Goal: Communication & Community: Share content

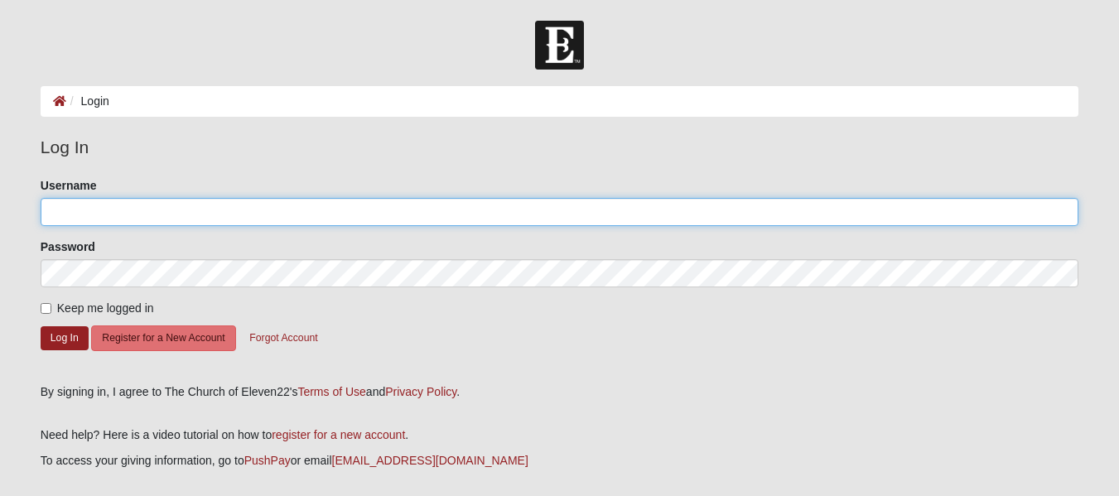
type input "Hdhpvpv@gmail.com"
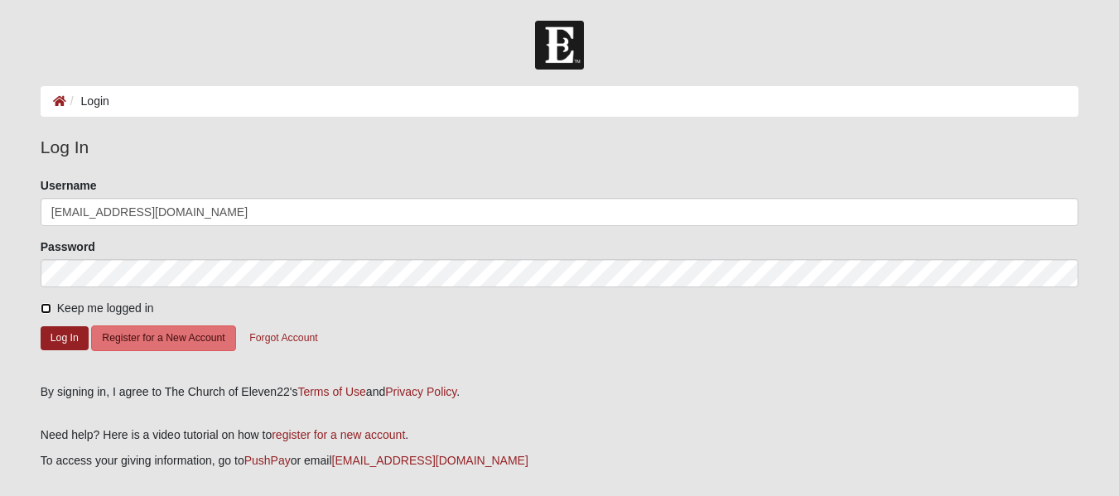
click at [45, 307] on input "Keep me logged in" at bounding box center [46, 308] width 11 height 11
checkbox input "true"
click at [60, 334] on button "Log In" at bounding box center [65, 338] width 48 height 24
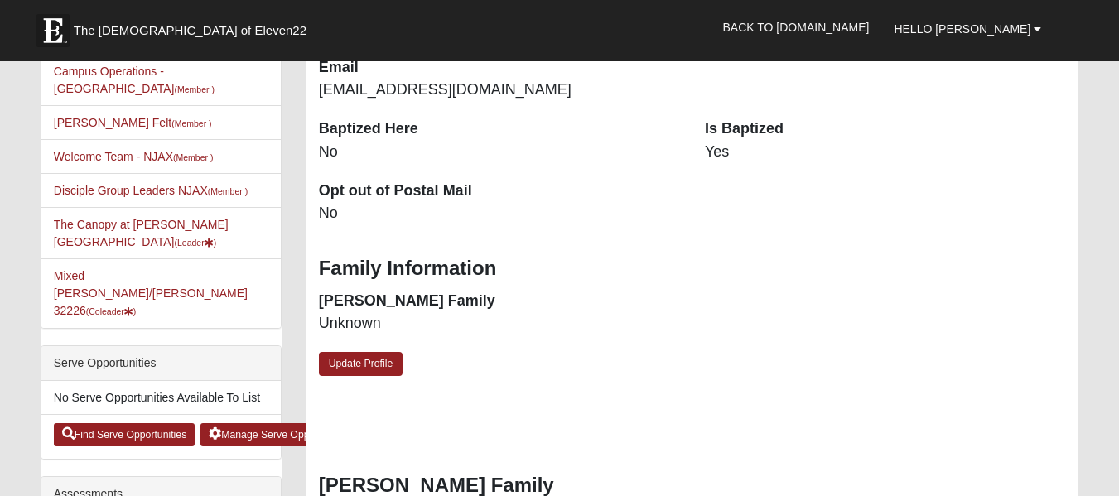
scroll to position [497, 0]
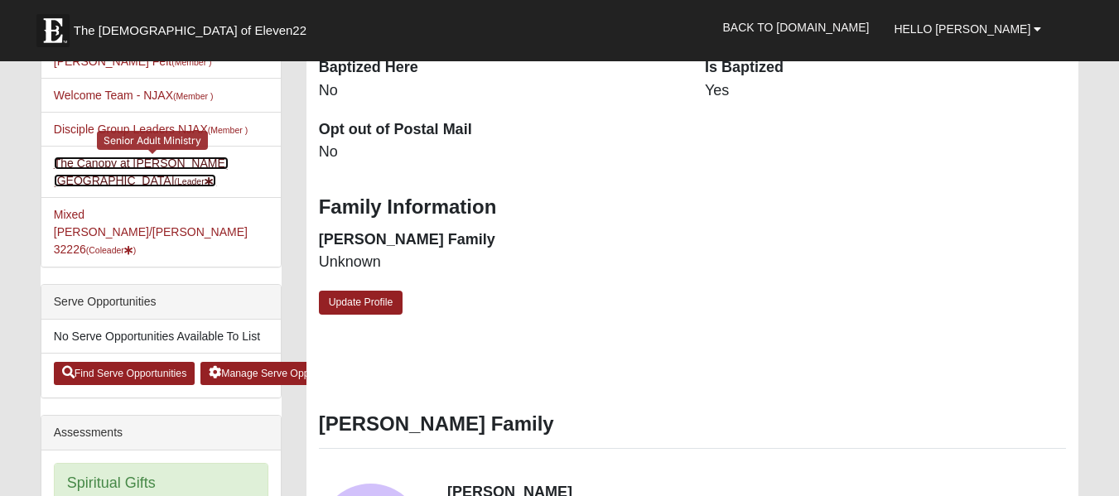
click at [98, 157] on link "The Canopy at [PERSON_NAME][GEOGRAPHIC_DATA] (Leader )" at bounding box center [141, 172] width 175 height 31
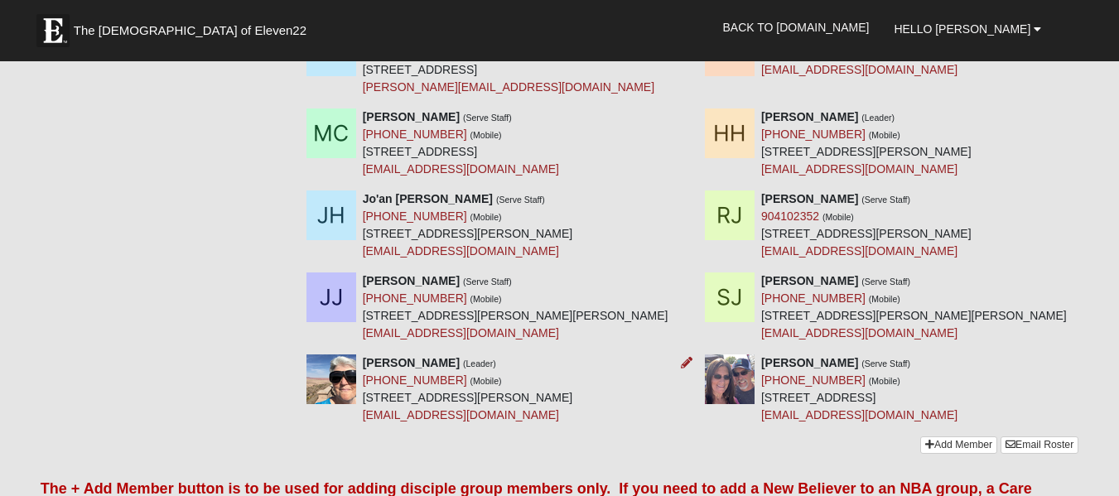
scroll to position [703, 0]
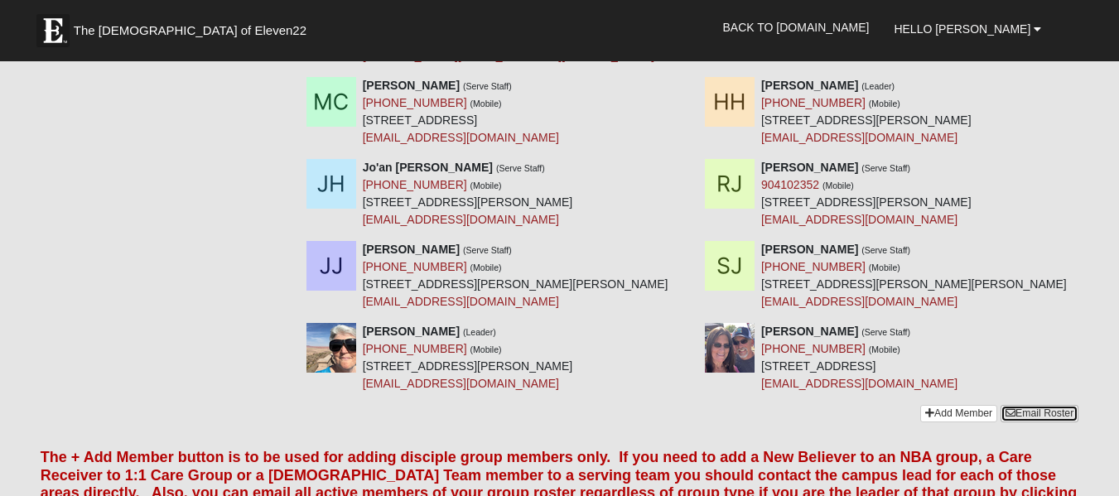
click at [1019, 405] on link "Email Roster" at bounding box center [1040, 413] width 78 height 17
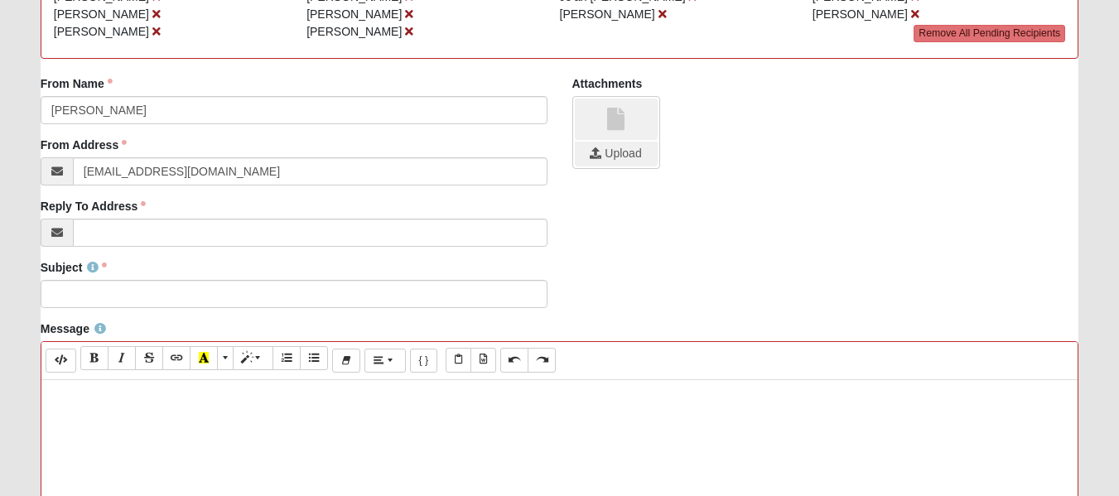
scroll to position [249, 0]
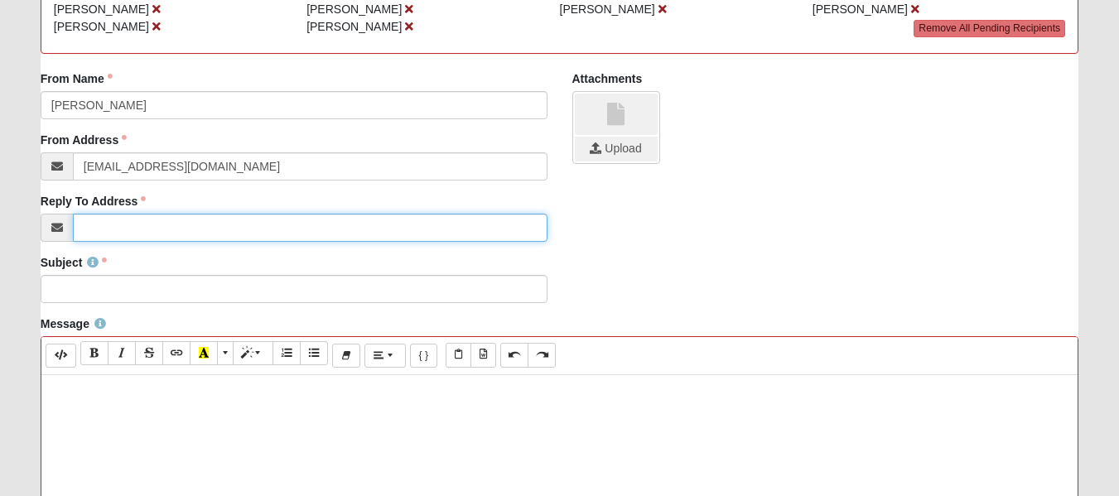
click at [107, 227] on input "Reply To Address" at bounding box center [310, 228] width 475 height 28
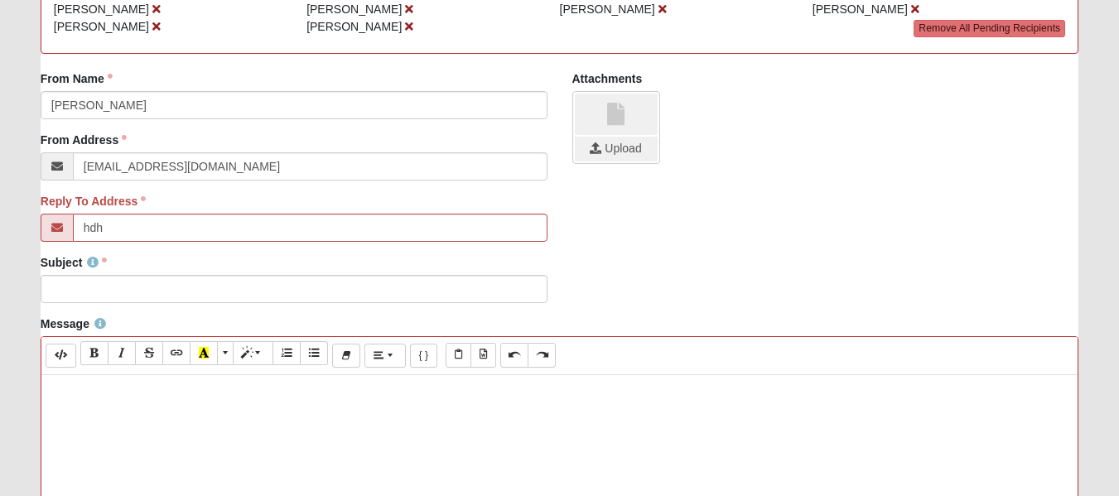
click at [56, 229] on icon at bounding box center [57, 228] width 12 height 12
paste input "Loremi Dolor Sitametc ad Eli Seddoe Tempori Utlaboreetd Magnaaliq 3, 5123, 9:40…"
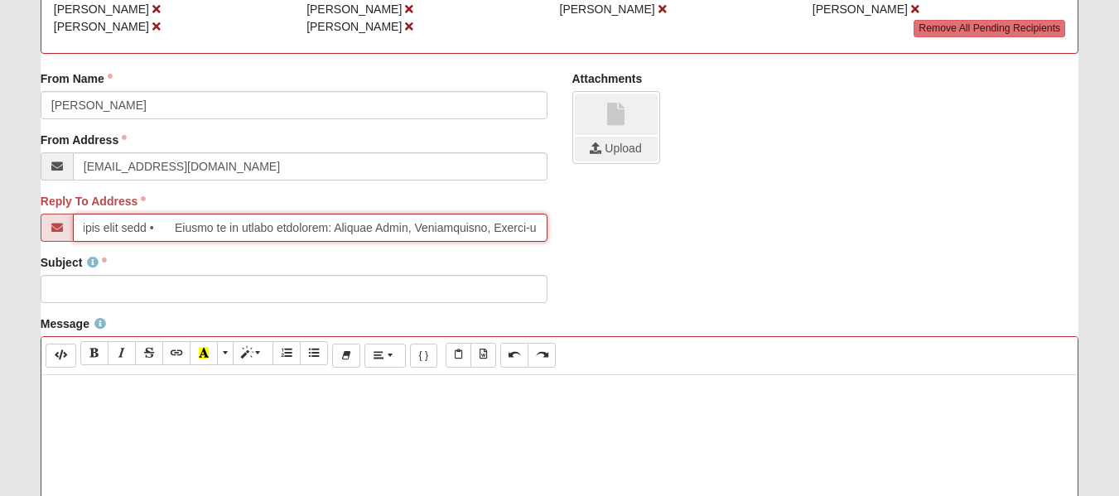
scroll to position [0, 6894]
click at [373, 261] on div "Subject Subject is required." at bounding box center [294, 278] width 507 height 49
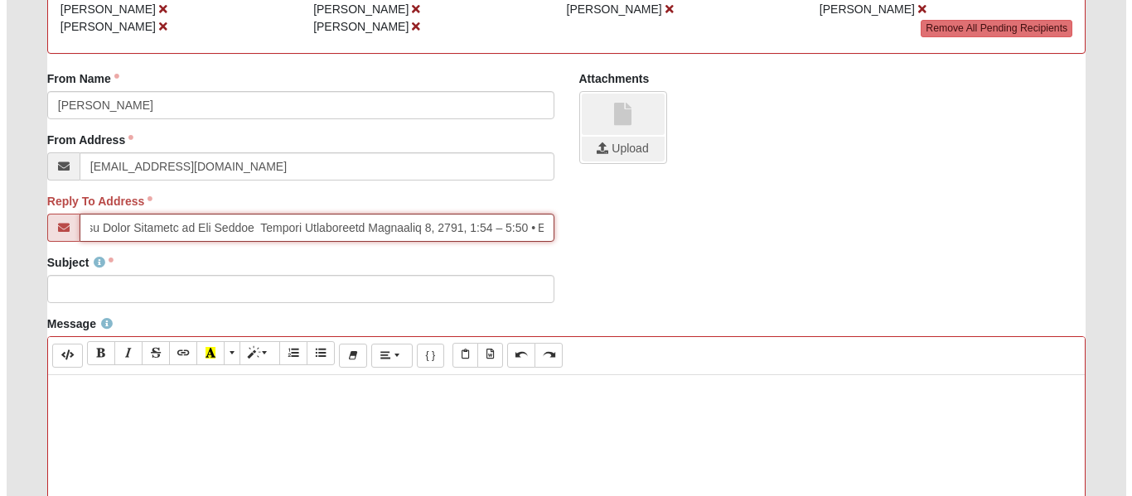
scroll to position [0, 0]
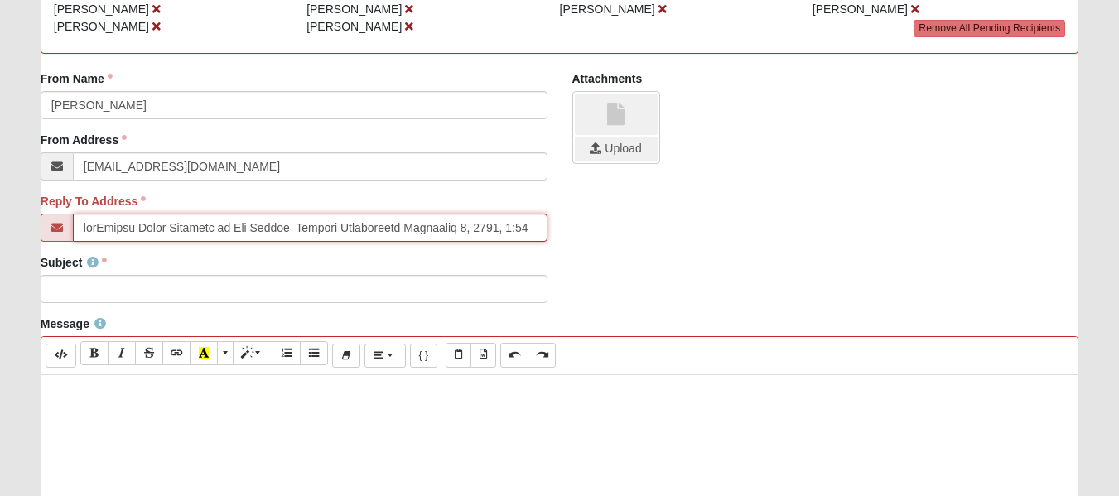
drag, startPoint x: 533, startPoint y: 227, endPoint x: 44, endPoint y: 205, distance: 489.3
click at [44, 205] on div "Reply To Address" at bounding box center [294, 217] width 507 height 49
click at [438, 226] on input "Reply To Address" at bounding box center [310, 228] width 475 height 28
click at [418, 229] on input "Reply To Address" at bounding box center [310, 228] width 475 height 28
type input "• Lor Ipsu Dolorsitam Consect / Adip • Elitsed doe Tempori Utlabo Etdolor • Mag…"
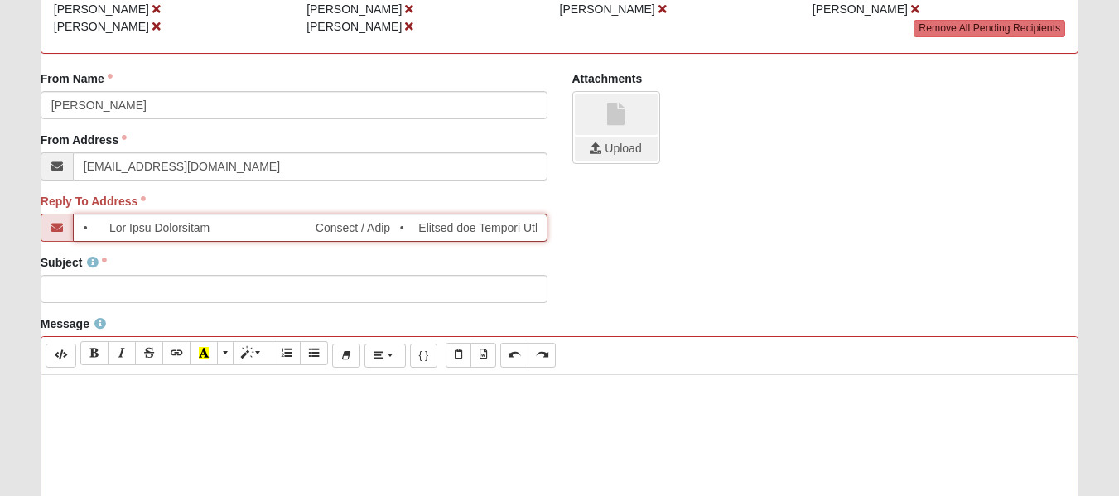
click at [461, 227] on input "Reply To Address" at bounding box center [310, 228] width 475 height 28
type input "[EMAIL_ADDRESS][DOMAIN_NAME]"
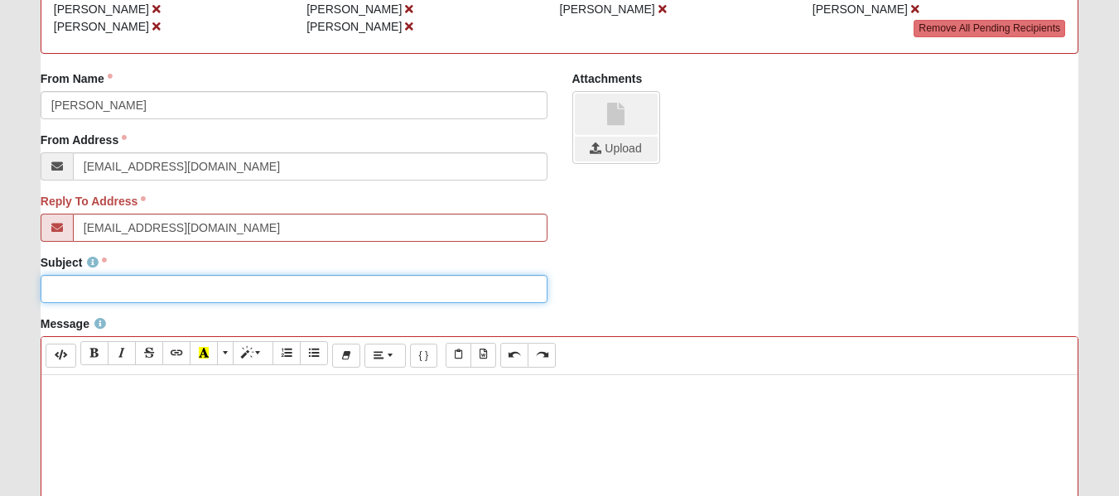
click at [111, 296] on input "Subject" at bounding box center [294, 289] width 507 height 28
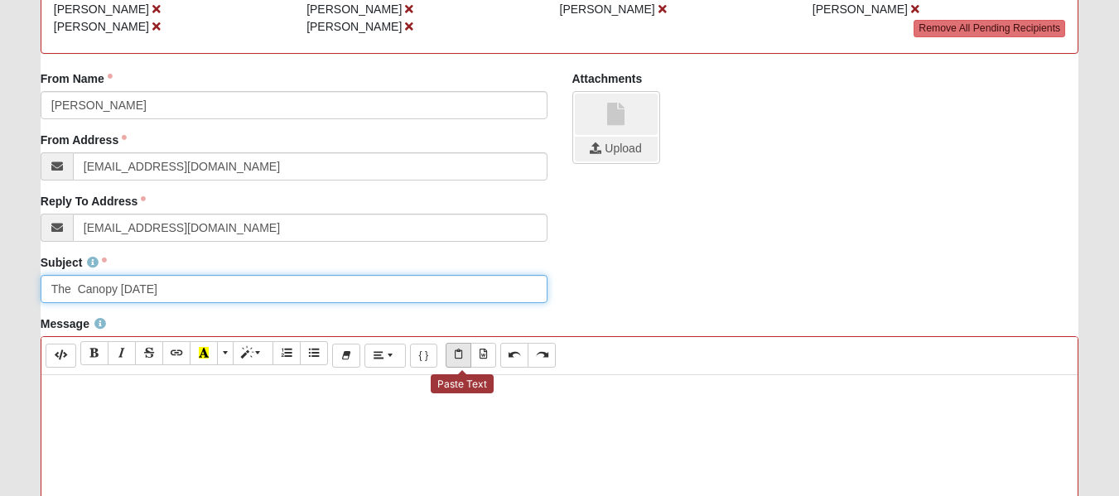
type input "The Canopy [DATE]"
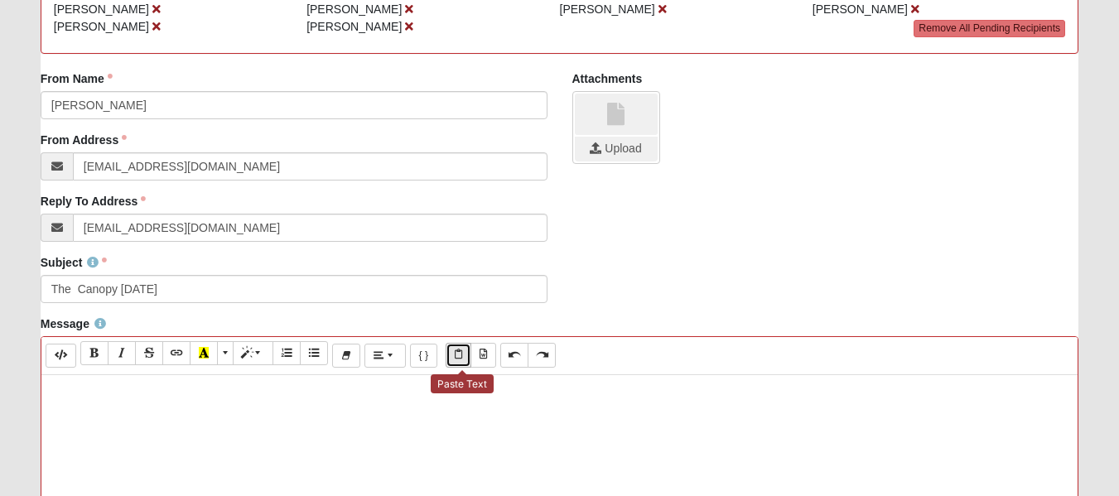
click at [462, 357] on icon "Paste Text" at bounding box center [458, 355] width 7 height 10
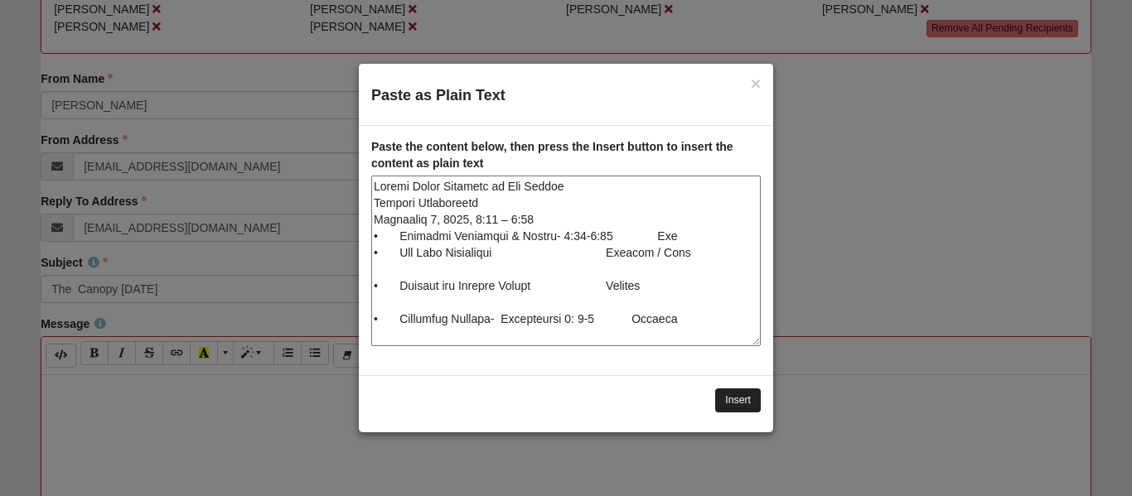
type textarea "Loremi Dolor Sitametc ad Eli Seddoe Tempori Utlaboreetd Magnaaliq 1, 2125, 9:69…"
click at [737, 399] on button "Insert" at bounding box center [738, 401] width 46 height 24
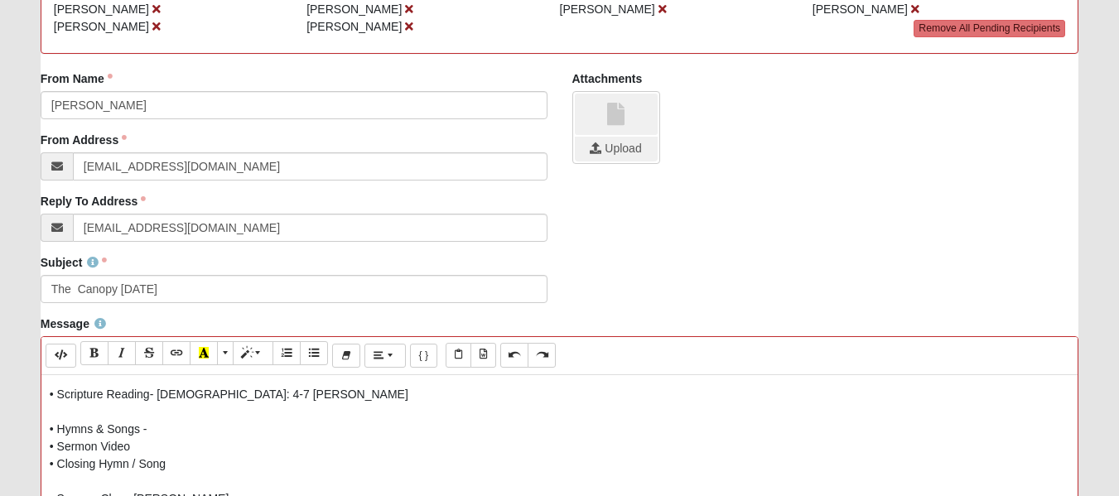
scroll to position [54, 0]
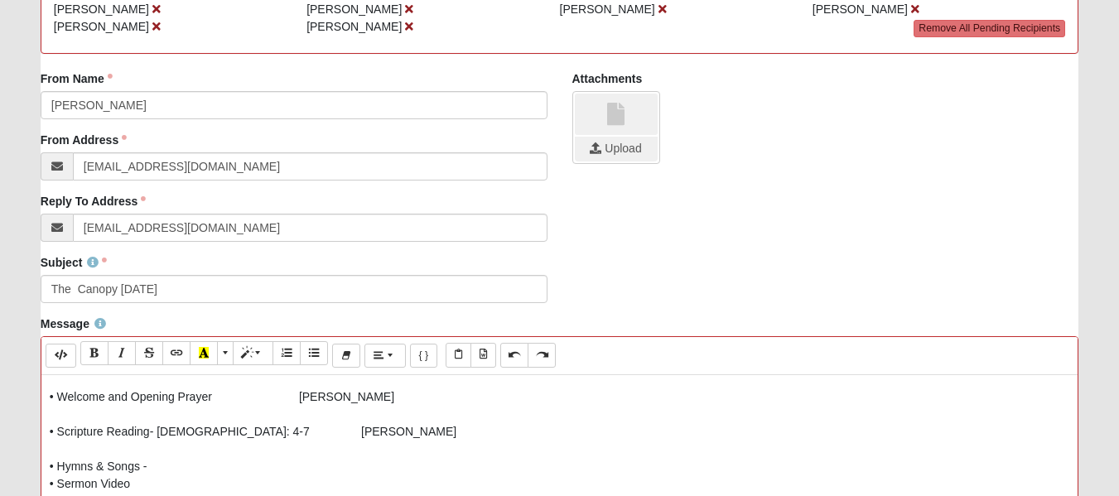
scroll to position [137, 0]
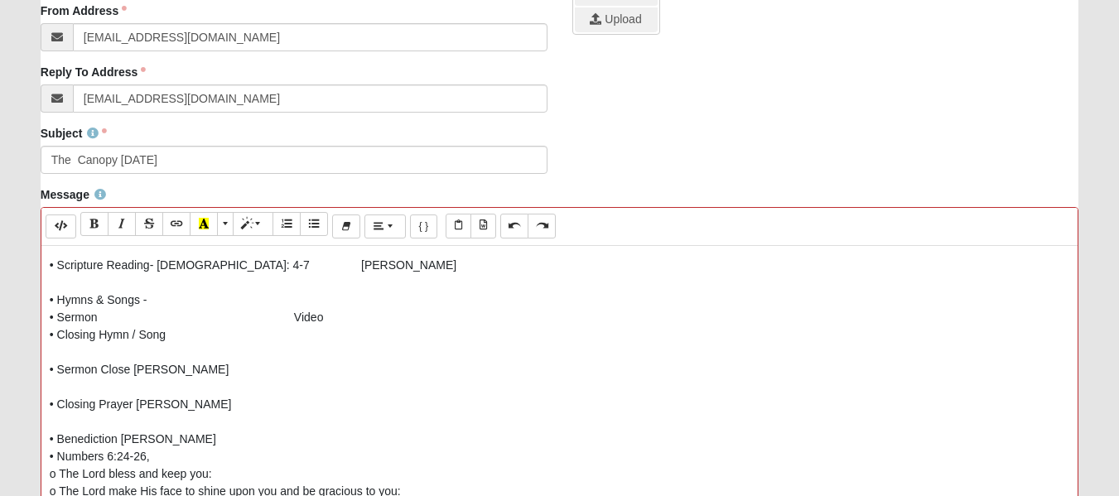
scroll to position [414, 0]
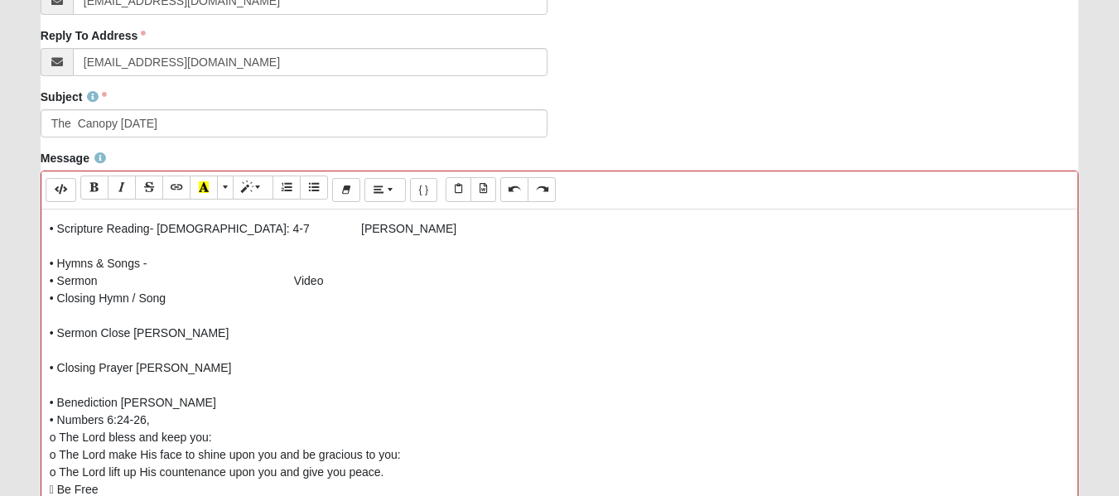
click at [133, 335] on p "Senior Adult Ministry at The Canopy Service Assignments [DATE] 1:00 – 2:30 • Gr…" at bounding box center [560, 385] width 1020 height 609
click at [138, 370] on p "Senior Adult Ministry at The Canopy Service Assignments [DATE] 1:00 – 2:30 • Gr…" at bounding box center [560, 385] width 1020 height 609
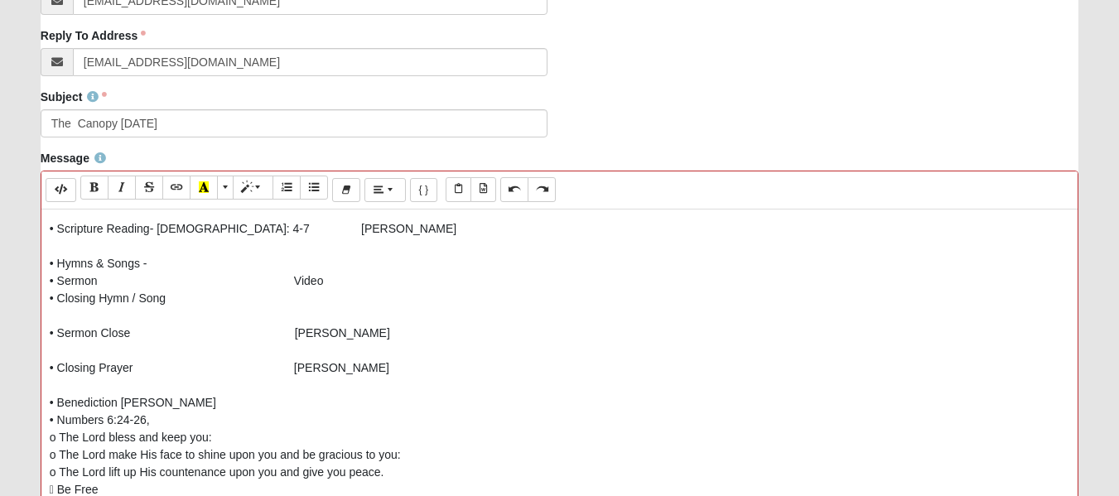
click at [122, 401] on p "Senior Adult Ministry at The Canopy Service Assignments [DATE] 1:00 – 2:30 • Gr…" at bounding box center [560, 385] width 1020 height 609
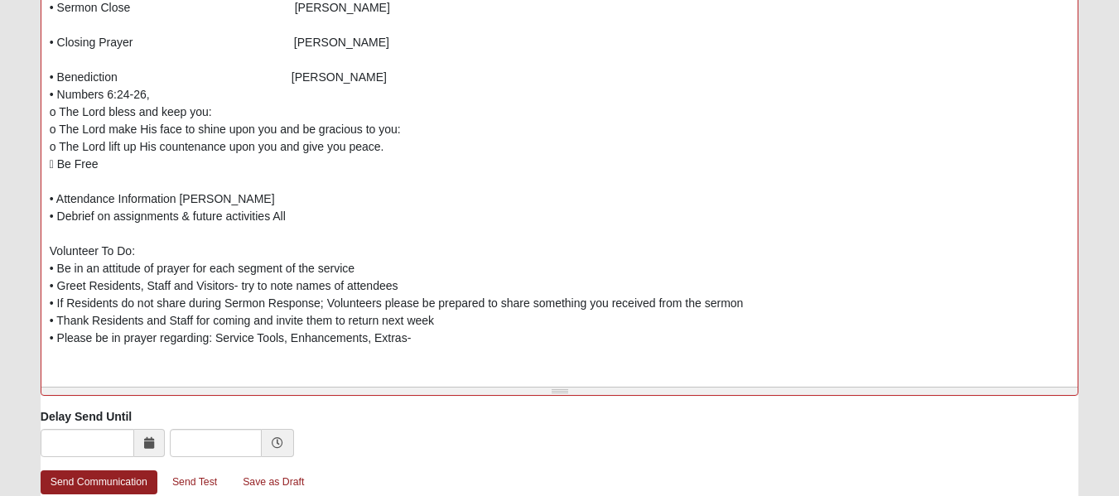
scroll to position [746, 0]
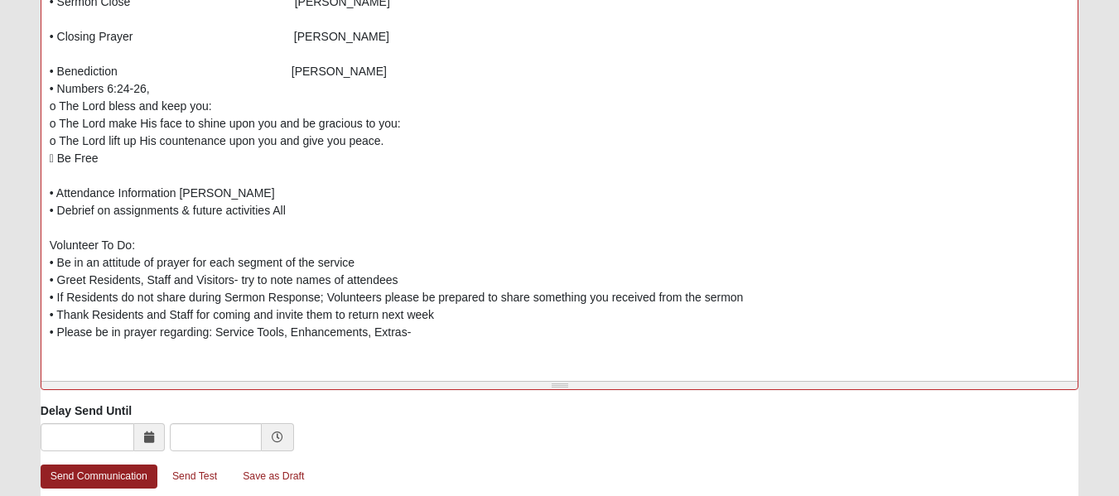
click at [180, 193] on p "Senior Adult Ministry at The Canopy Service Assignments [DATE] 1:00 – 2:30 • Gr…" at bounding box center [560, 54] width 1020 height 609
click at [274, 210] on p "Senior Adult Ministry at The Canopy Service Assignments [DATE] 1:00 – 2:30 • Gr…" at bounding box center [560, 54] width 1020 height 609
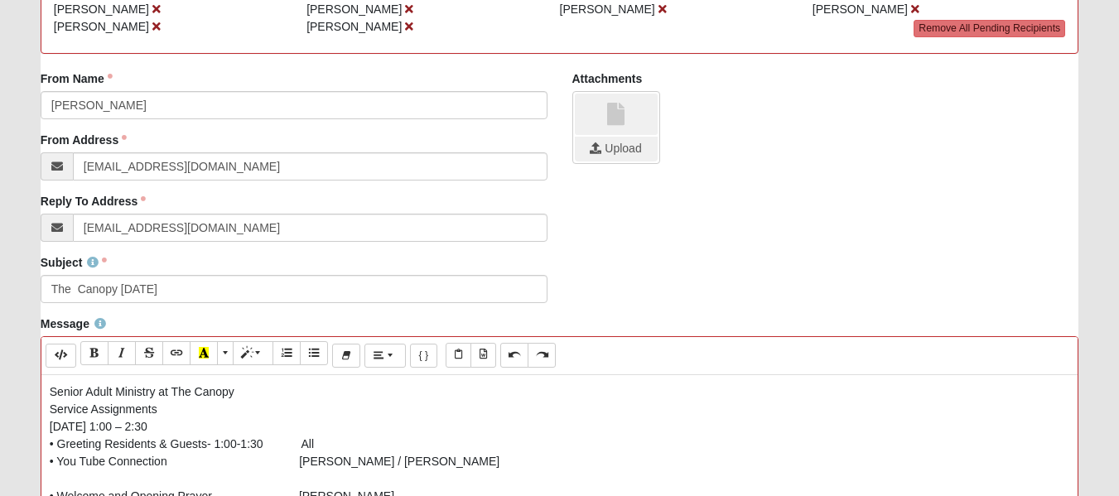
scroll to position [331, 0]
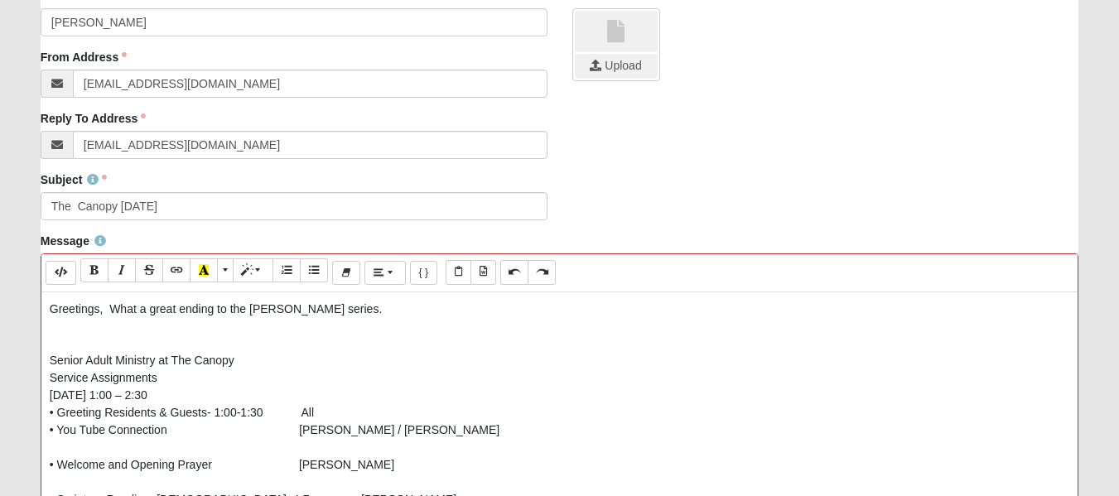
click at [111, 307] on p "Greetings, What a great ending to the [PERSON_NAME] series." at bounding box center [560, 309] width 1020 height 17
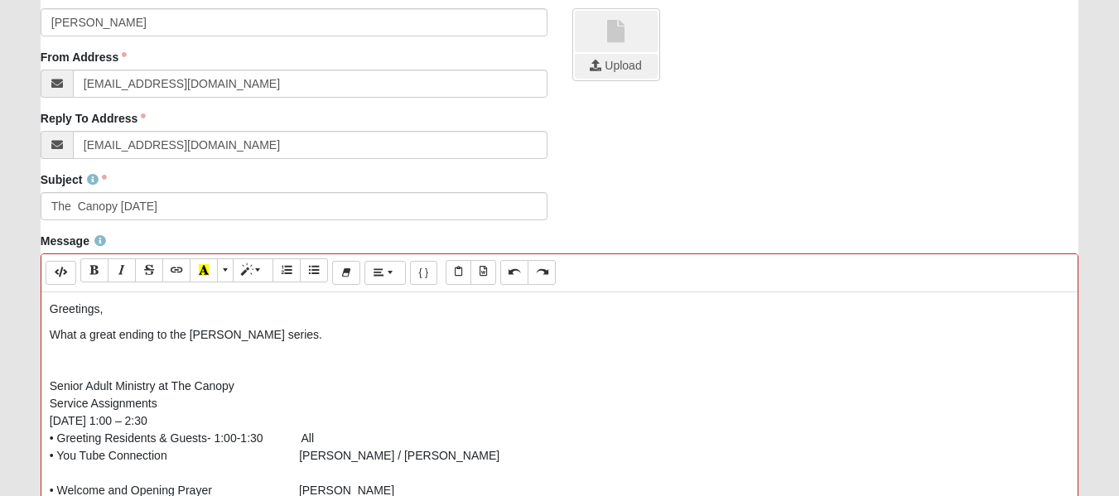
click at [251, 341] on p "What a great ending to the [PERSON_NAME] series." at bounding box center [560, 334] width 1020 height 17
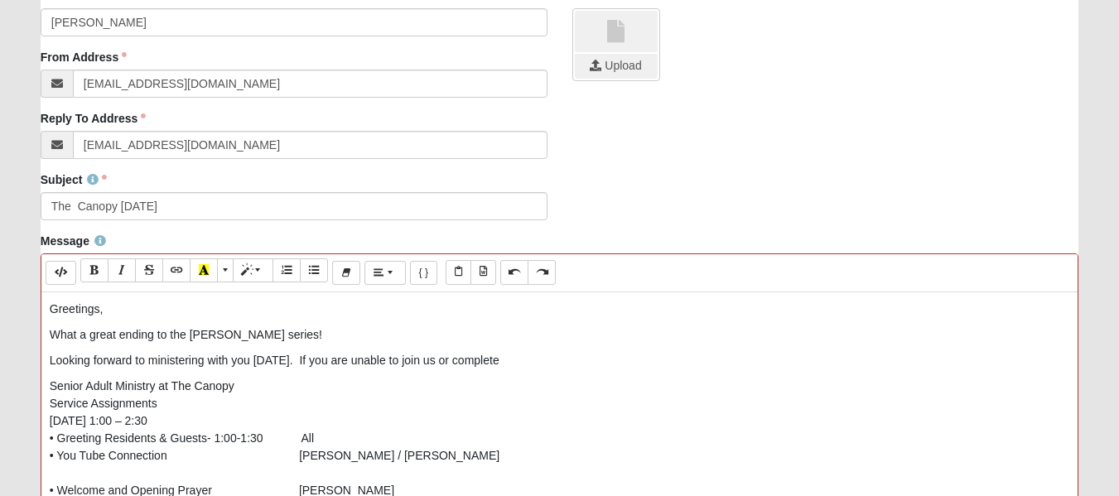
click at [463, 360] on p "Looking forward to ministering with you [DATE]. If you are unable to join us or…" at bounding box center [560, 360] width 1020 height 17
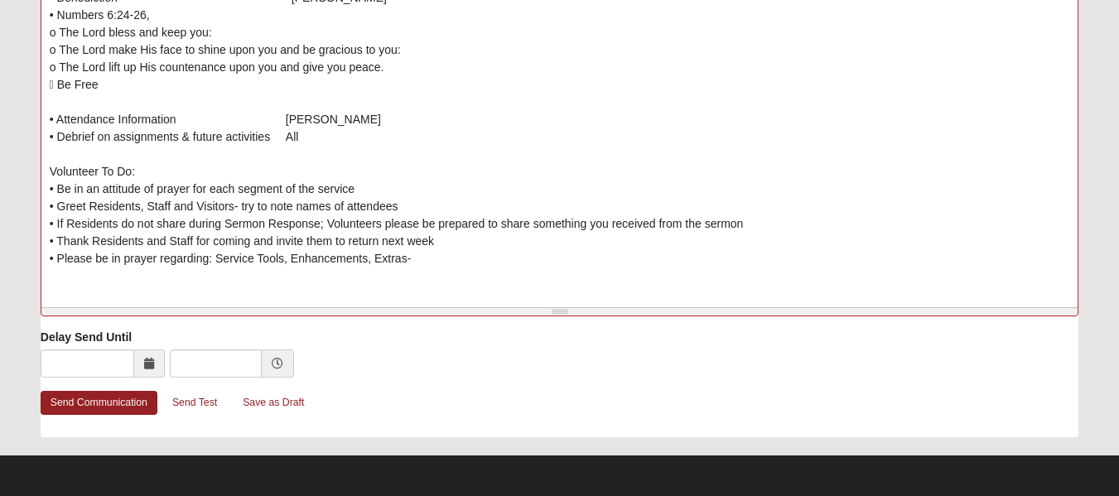
scroll to position [821, 0]
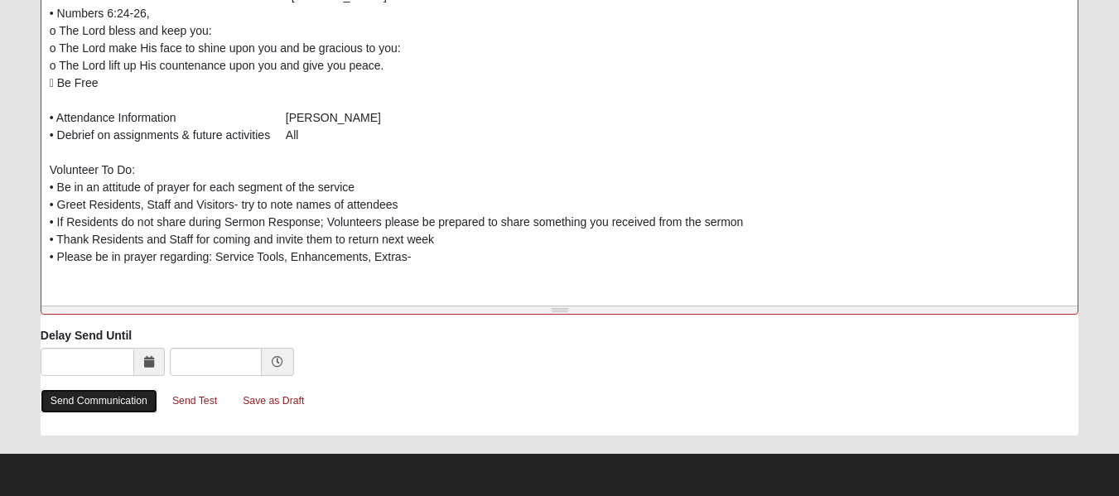
click at [110, 404] on link "Send Communication" at bounding box center [99, 401] width 117 height 24
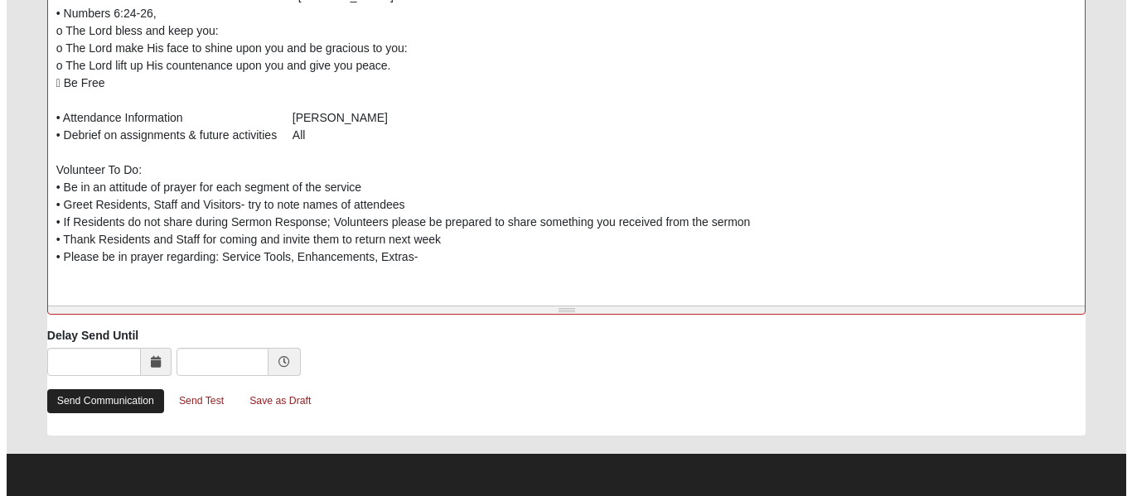
scroll to position [0, 0]
